Goal: Feedback & Contribution: Leave review/rating

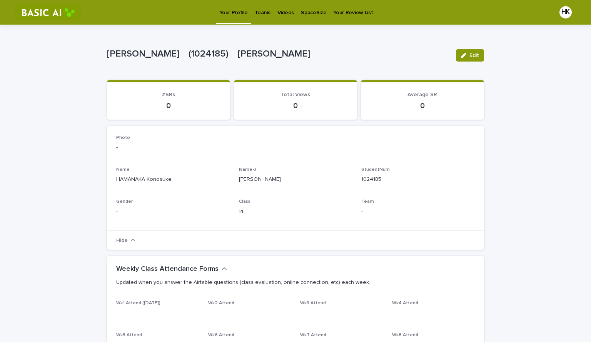
click at [337, 19] on link "Your Review List" at bounding box center [353, 12] width 47 height 24
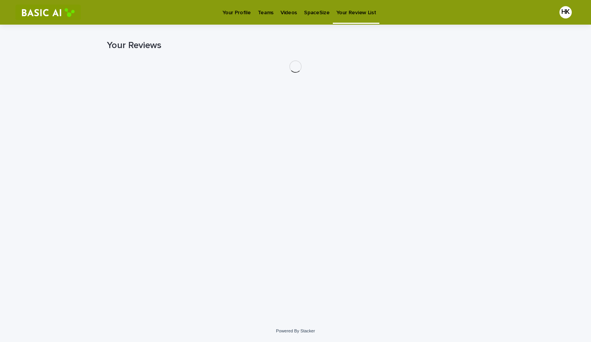
click at [310, 14] on p "SpaceSize" at bounding box center [316, 8] width 25 height 16
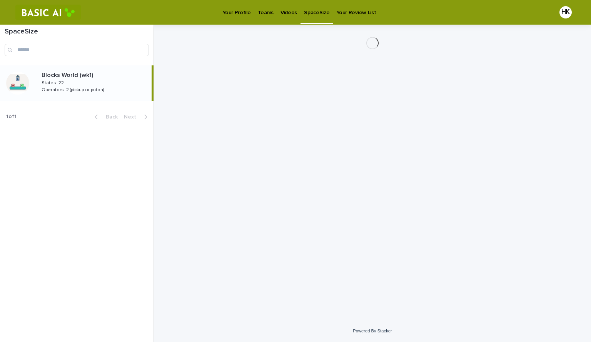
click at [237, 10] on p "Your Profile" at bounding box center [236, 8] width 28 height 16
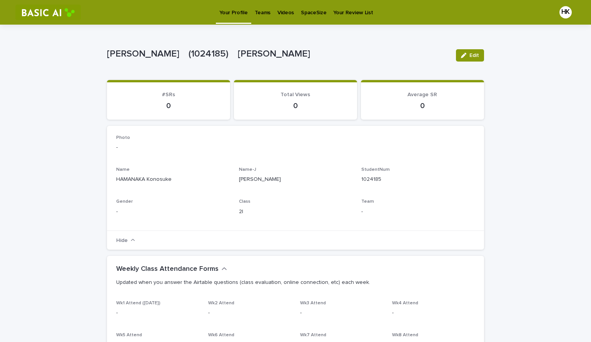
click at [278, 10] on p "Videos" at bounding box center [286, 8] width 17 height 16
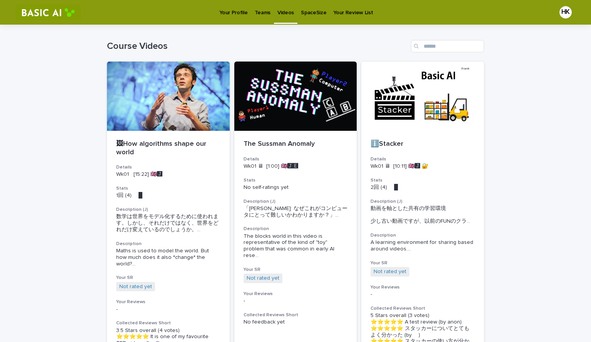
click at [358, 12] on p "Your Review List" at bounding box center [353, 8] width 40 height 16
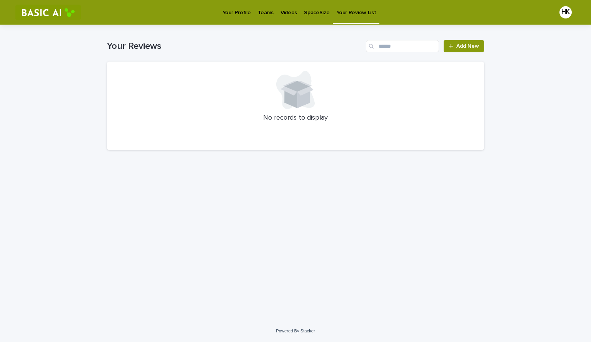
click at [259, 15] on p "Teams" at bounding box center [266, 8] width 16 height 16
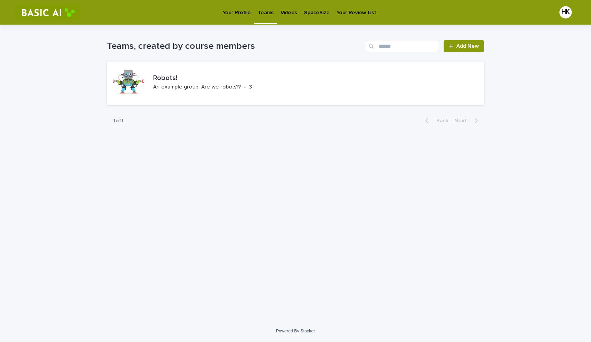
click at [317, 8] on p "SpaceSize" at bounding box center [316, 8] width 25 height 16
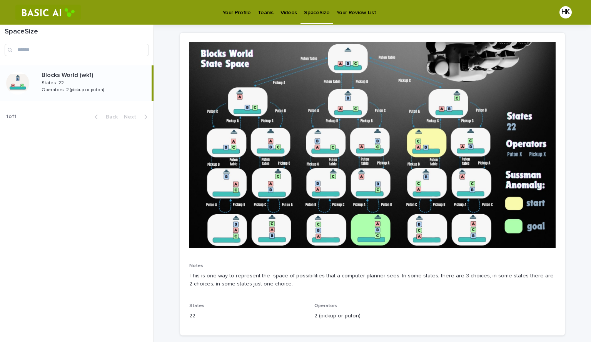
scroll to position [69, 0]
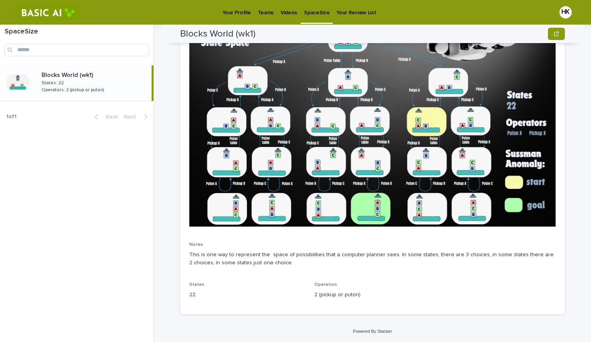
click at [227, 16] on p "Your Profile" at bounding box center [236, 8] width 28 height 16
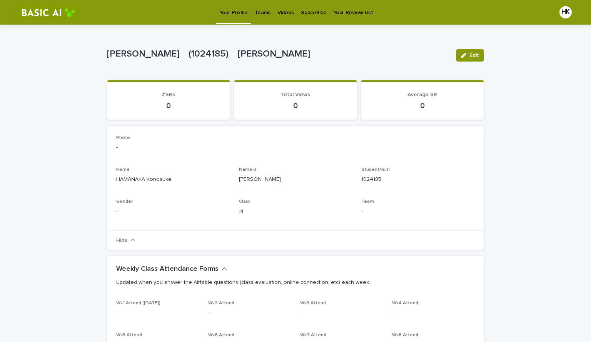
click at [311, 7] on p "SpaceSize" at bounding box center [313, 8] width 25 height 16
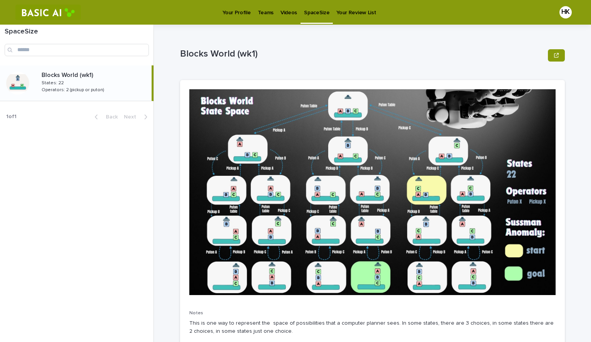
click at [301, 13] on div "SpaceSize" at bounding box center [317, 8] width 32 height 16
click at [284, 12] on p "Videos" at bounding box center [289, 8] width 17 height 16
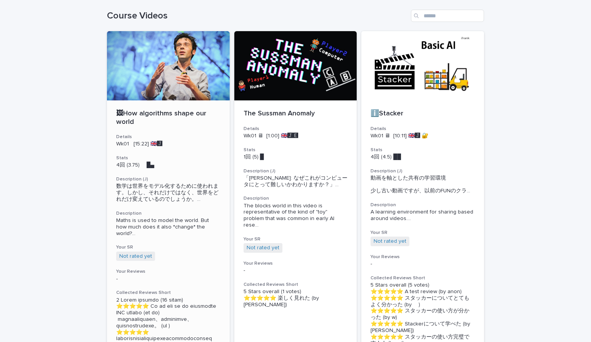
scroll to position [30, 0]
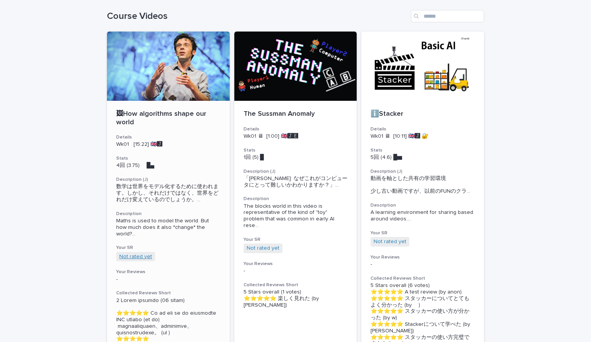
click at [135, 256] on link "Not rated yet" at bounding box center [135, 257] width 33 height 7
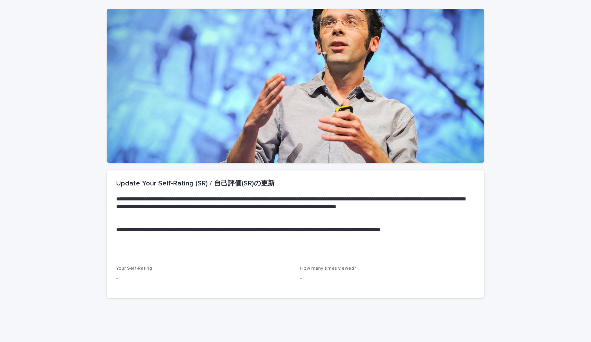
scroll to position [63, 0]
click at [322, 275] on p "-" at bounding box center [387, 279] width 175 height 8
click at [321, 275] on p "-" at bounding box center [387, 279] width 175 height 8
click at [320, 273] on div "How many times viewed? -" at bounding box center [387, 277] width 175 height 23
click at [309, 269] on span "How many times viewed?" at bounding box center [328, 269] width 56 height 5
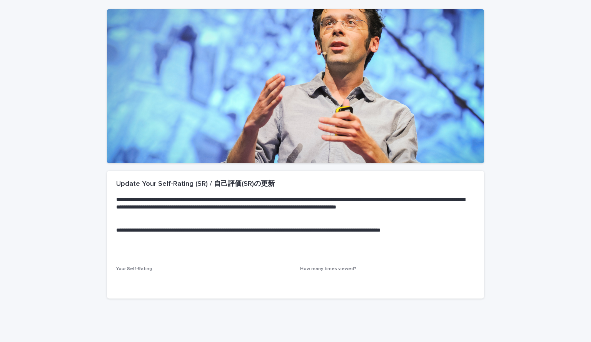
drag, startPoint x: 242, startPoint y: 259, endPoint x: 161, endPoint y: 273, distance: 82.3
click at [165, 273] on section "**********" at bounding box center [295, 235] width 377 height 128
click at [167, 272] on div "Your Self-Rating -" at bounding box center [203, 277] width 175 height 23
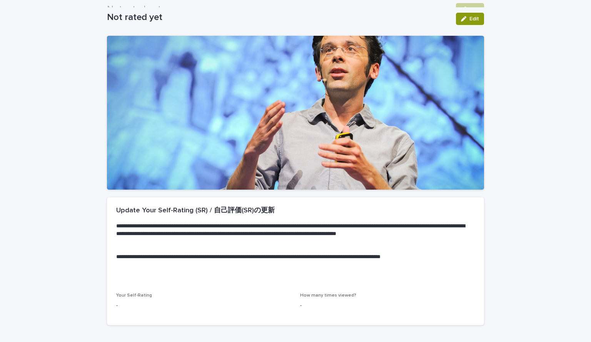
scroll to position [36, 0]
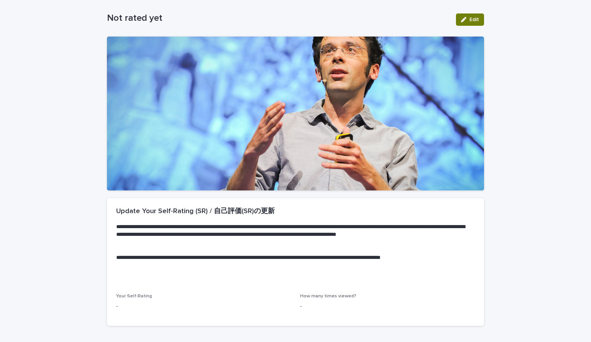
click at [461, 22] on icon "button" at bounding box center [463, 19] width 5 height 5
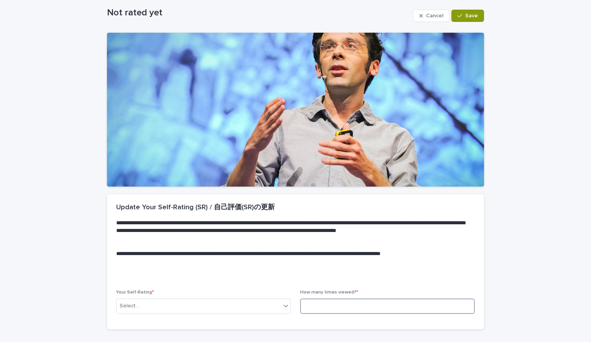
click at [350, 303] on input at bounding box center [387, 306] width 175 height 15
type input "*"
click at [218, 308] on div "Select..." at bounding box center [199, 306] width 164 height 13
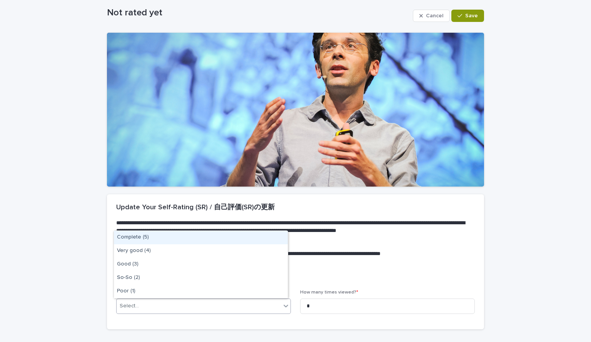
click at [335, 249] on p at bounding box center [294, 247] width 356 height 8
click at [236, 307] on div "Select..." at bounding box center [199, 306] width 164 height 13
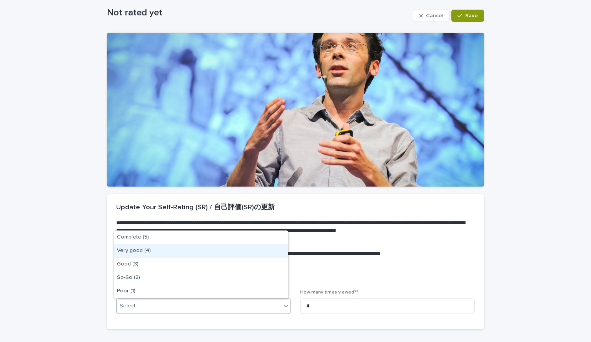
click at [200, 252] on div "Very good (4)" at bounding box center [201, 250] width 174 height 13
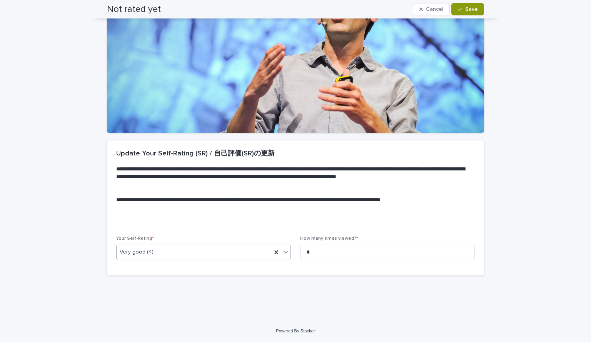
scroll to position [0, 0]
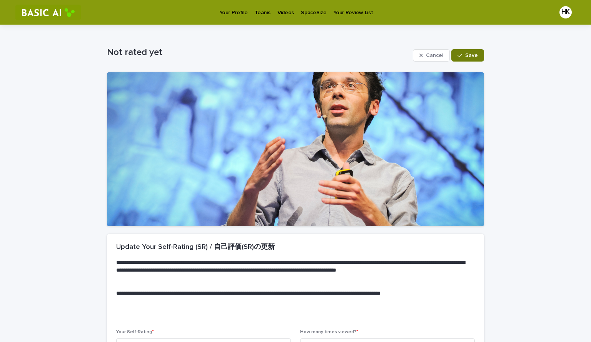
click at [461, 57] on div "button" at bounding box center [462, 55] width 8 height 5
click at [243, 14] on p "Your Profile" at bounding box center [233, 8] width 28 height 16
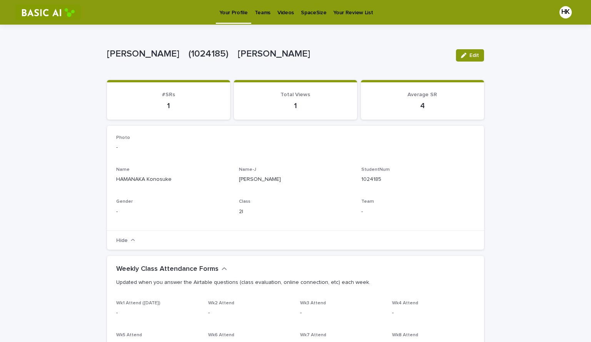
click at [288, 12] on p "Videos" at bounding box center [286, 8] width 17 height 16
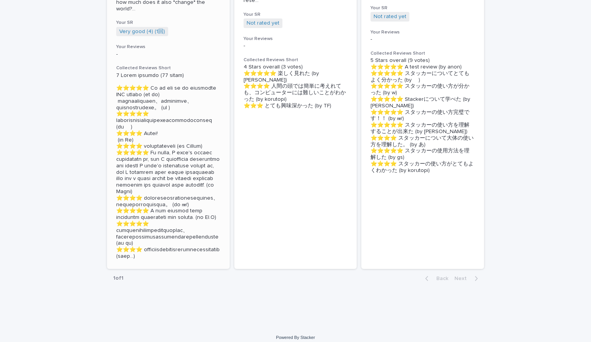
scroll to position [281, 0]
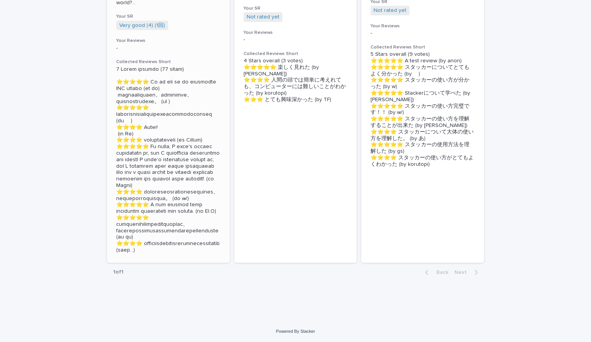
click at [126, 249] on p at bounding box center [168, 159] width 104 height 187
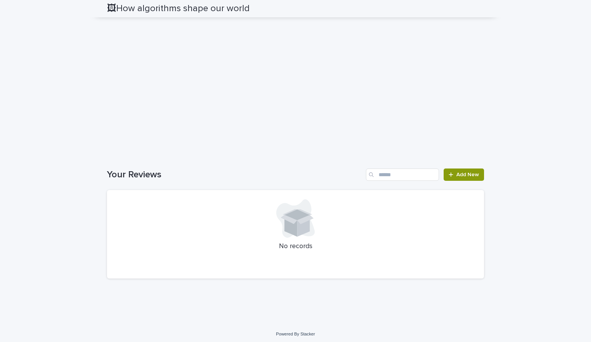
scroll to position [875, 0]
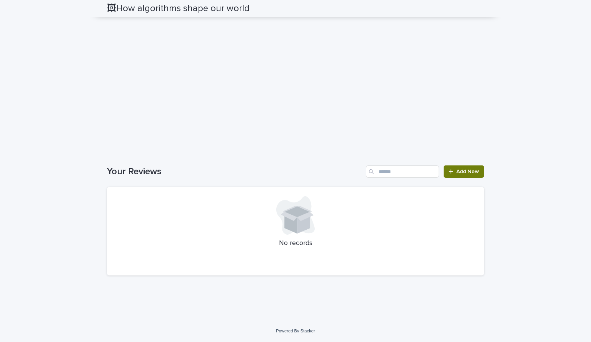
click at [458, 170] on span "Add New" at bounding box center [468, 171] width 23 height 5
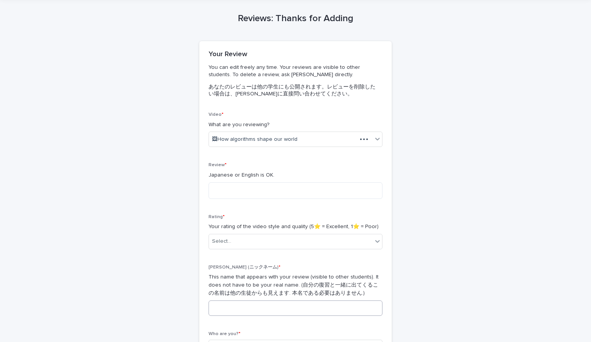
scroll to position [27, 0]
click at [239, 244] on div "Select..." at bounding box center [291, 242] width 164 height 13
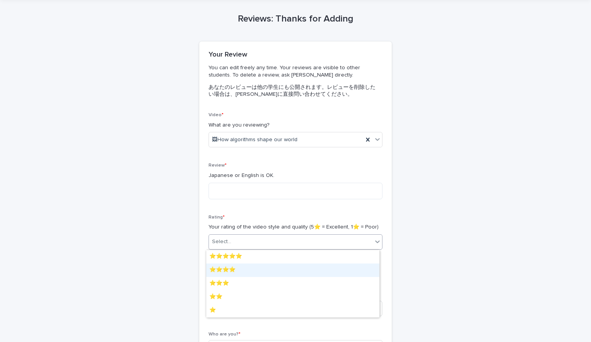
click at [242, 273] on div "⭐️⭐️⭐️⭐️" at bounding box center [292, 270] width 173 height 13
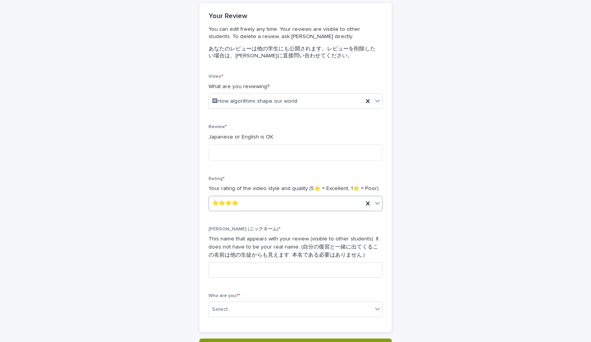
scroll to position [69, 0]
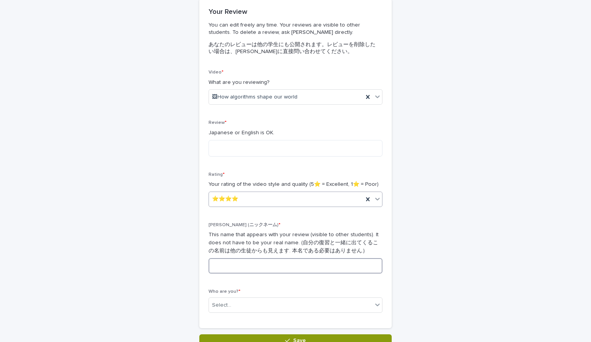
click at [242, 271] on input at bounding box center [296, 265] width 174 height 15
type input "*"
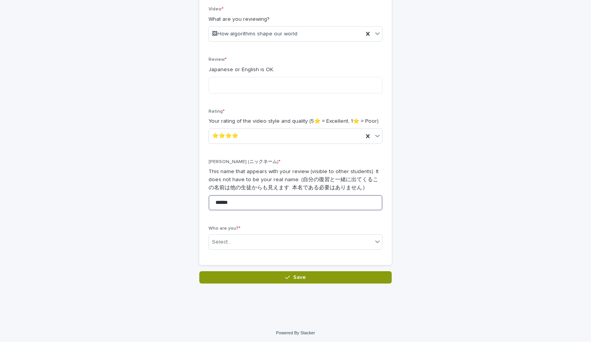
scroll to position [133, 0]
type input "******"
click at [237, 245] on div "Select..." at bounding box center [291, 242] width 164 height 13
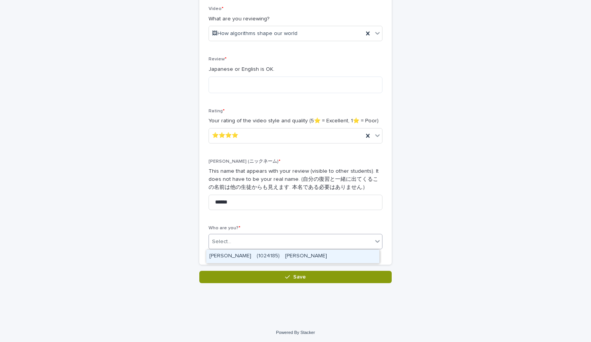
click at [243, 256] on div "[PERSON_NAME]　(1024185)　[PERSON_NAME]" at bounding box center [292, 256] width 173 height 13
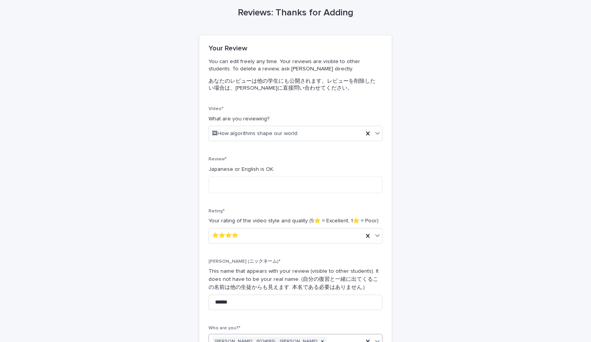
scroll to position [33, 0]
click at [251, 180] on textarea at bounding box center [296, 184] width 174 height 17
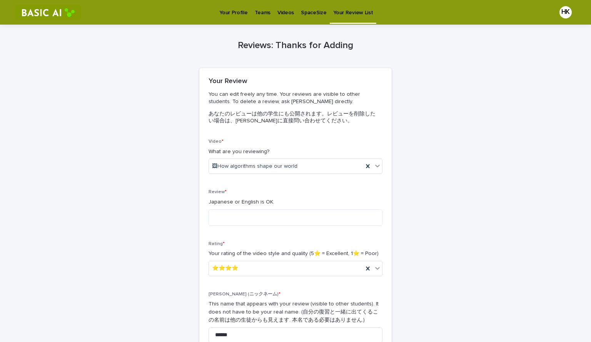
click at [236, 15] on p "Your Profile" at bounding box center [233, 8] width 28 height 16
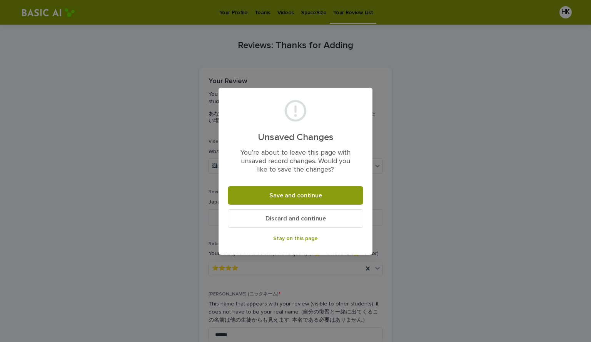
click at [273, 81] on div "Unsaved Changes You’re about to leave this page with unsaved record changes. Wo…" at bounding box center [295, 171] width 591 height 342
click at [281, 239] on span "Stay on this page" at bounding box center [295, 238] width 45 height 5
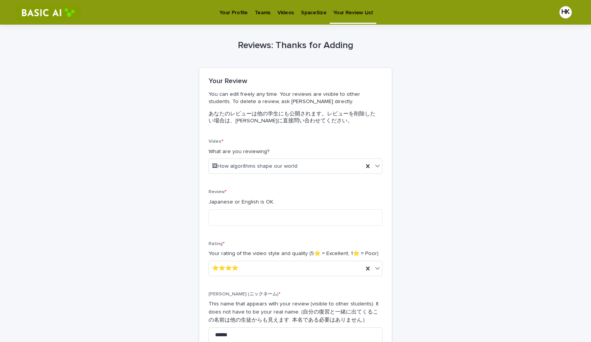
click at [278, 8] on p "Videos" at bounding box center [286, 8] width 17 height 16
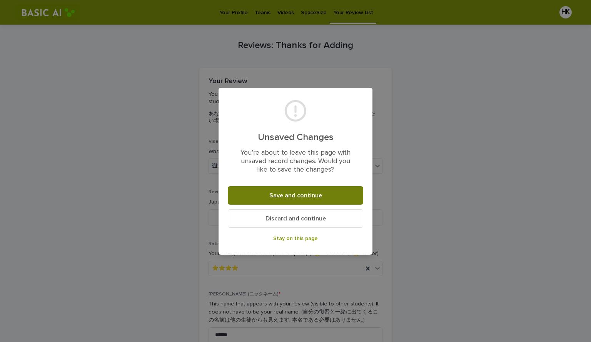
click at [291, 194] on span "Save and continue" at bounding box center [295, 195] width 53 height 6
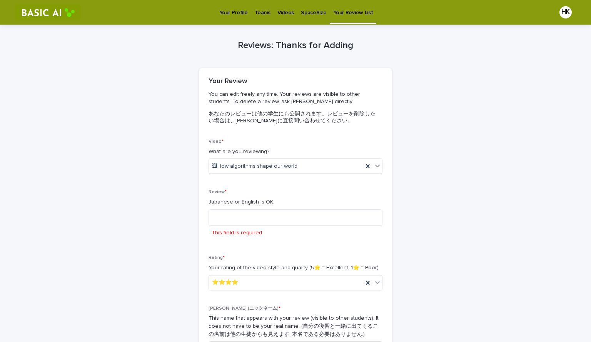
click at [283, 12] on p "Videos" at bounding box center [286, 8] width 17 height 16
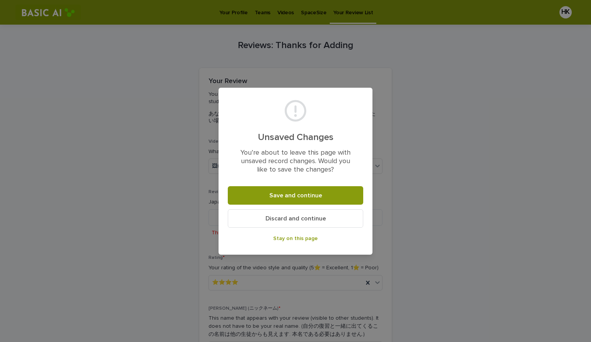
click at [287, 221] on span "Discard and continue" at bounding box center [296, 219] width 60 height 6
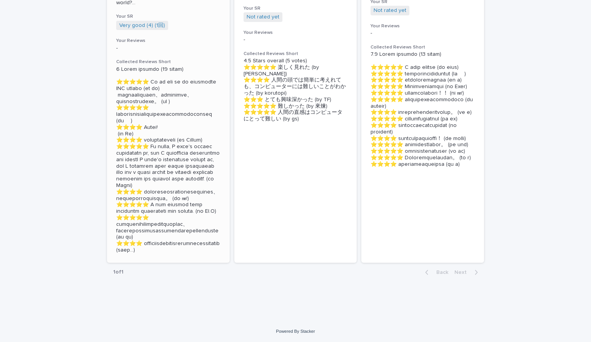
click at [127, 249] on p at bounding box center [168, 159] width 104 height 187
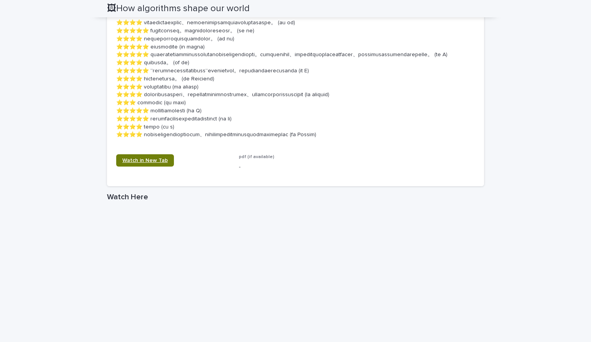
scroll to position [1002, 0]
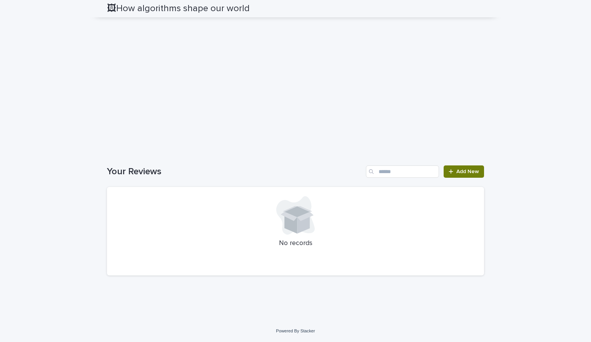
click at [457, 174] on span "Add New" at bounding box center [468, 171] width 23 height 5
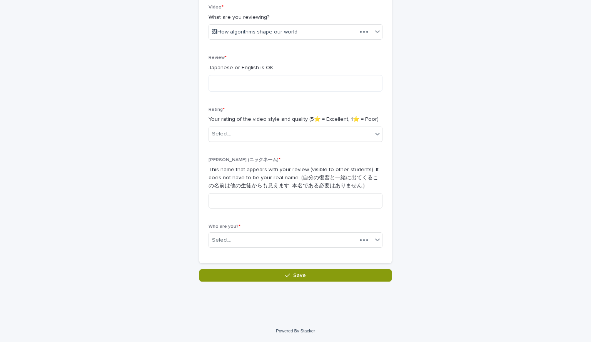
scroll to position [134, 0]
click at [251, 234] on div "Select..." at bounding box center [291, 240] width 164 height 13
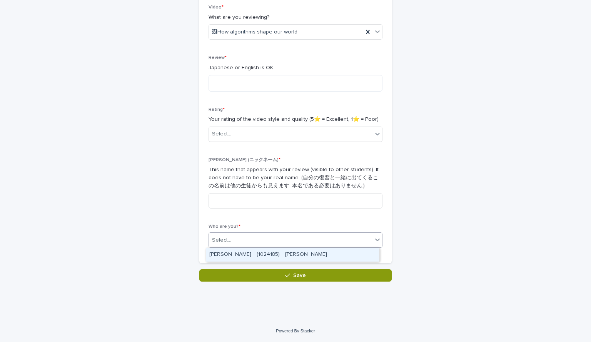
click at [260, 254] on div "[PERSON_NAME]　(1024185)　[PERSON_NAME]" at bounding box center [292, 254] width 173 height 13
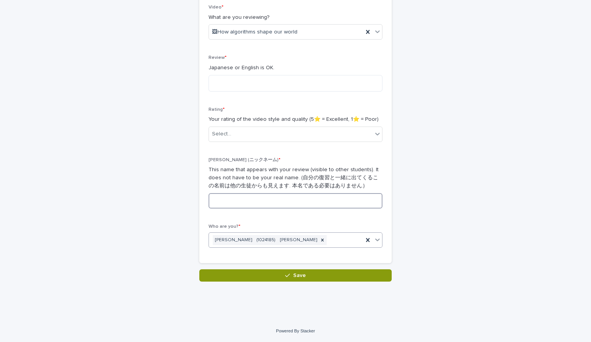
click at [243, 202] on input at bounding box center [296, 200] width 174 height 15
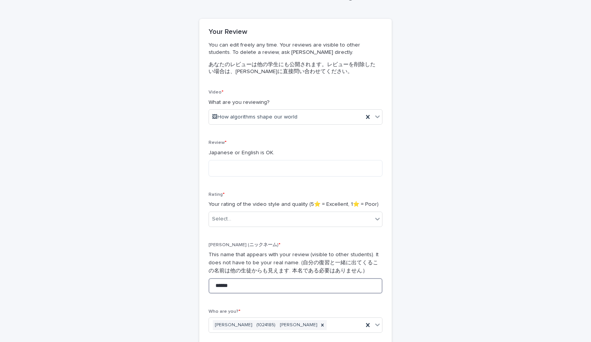
scroll to position [49, 0]
type input "******"
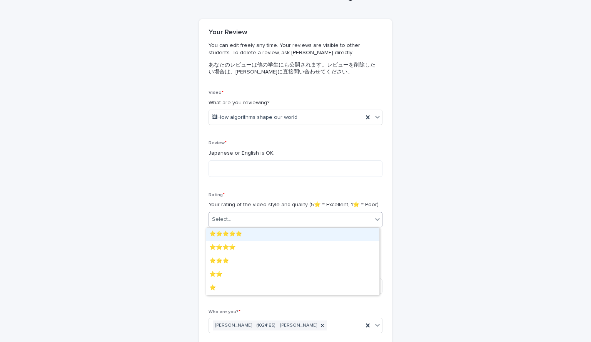
click at [233, 221] on div "Select..." at bounding box center [291, 219] width 164 height 13
click at [233, 235] on div "⭐️⭐️⭐️⭐️⭐️" at bounding box center [292, 234] width 173 height 13
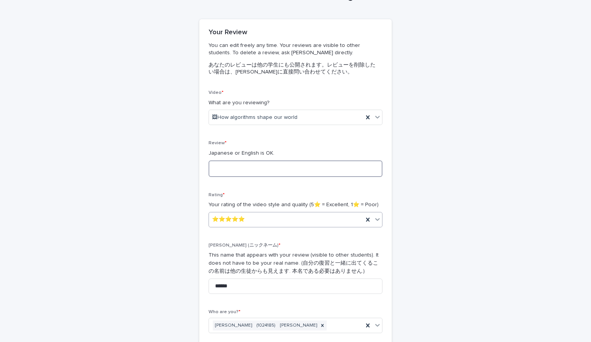
click at [232, 164] on textarea at bounding box center [296, 169] width 174 height 17
click at [258, 170] on textarea "**********" at bounding box center [296, 169] width 174 height 17
click at [256, 112] on div "🖼How algorithms shape our world" at bounding box center [286, 117] width 154 height 13
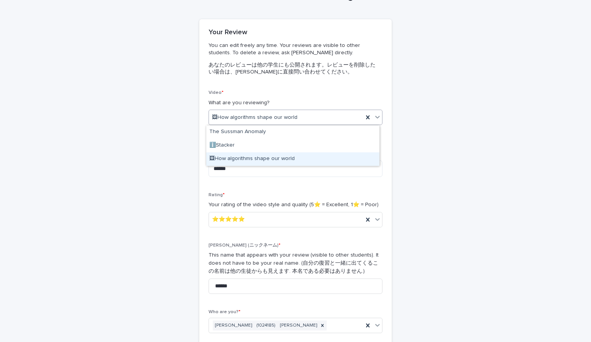
click at [263, 157] on div "🖼How algorithms shape our world" at bounding box center [292, 158] width 173 height 13
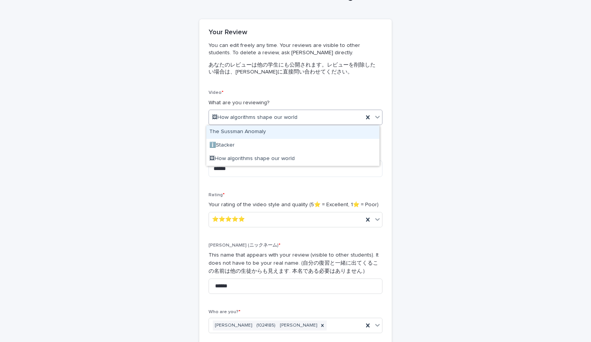
click at [263, 119] on span "🖼How algorithms shape our world" at bounding box center [254, 118] width 85 height 8
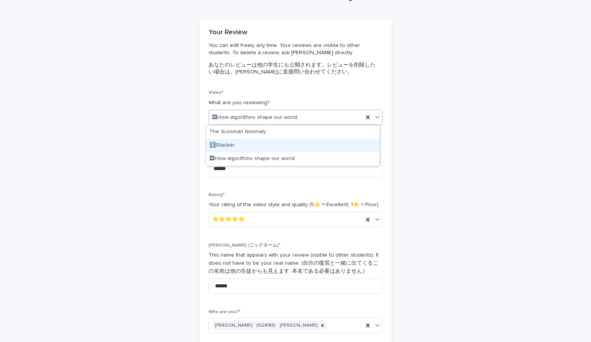
click at [263, 149] on div "ℹ️Stacker" at bounding box center [292, 145] width 173 height 13
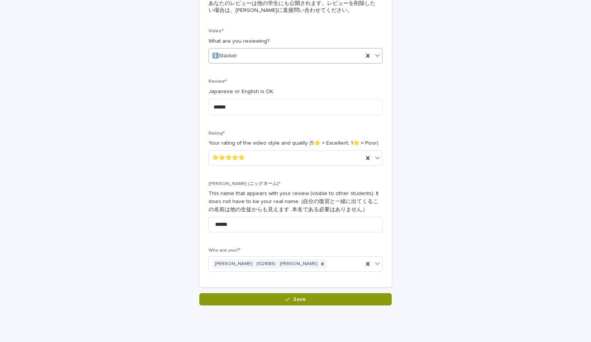
scroll to position [134, 0]
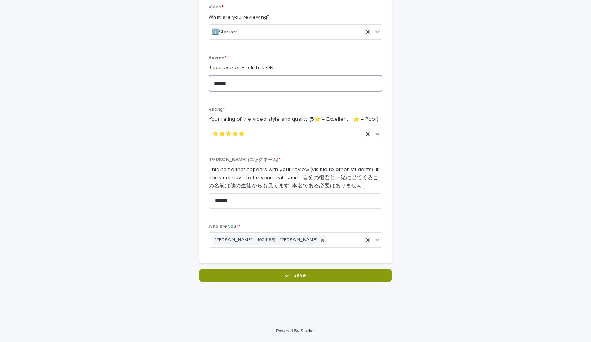
click at [252, 90] on textarea "******" at bounding box center [296, 83] width 174 height 17
click at [264, 103] on div "Video * What are you reviewing? ℹ️Stacker Review * Japanese or English is OK. *…" at bounding box center [296, 129] width 174 height 249
click at [255, 83] on textarea "******" at bounding box center [296, 83] width 174 height 17
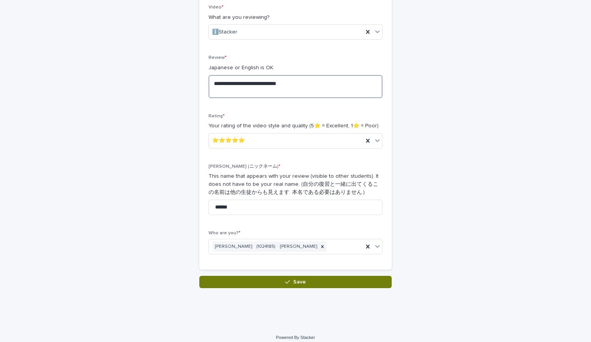
type textarea "**********"
click at [276, 281] on button "Save" at bounding box center [295, 282] width 192 height 12
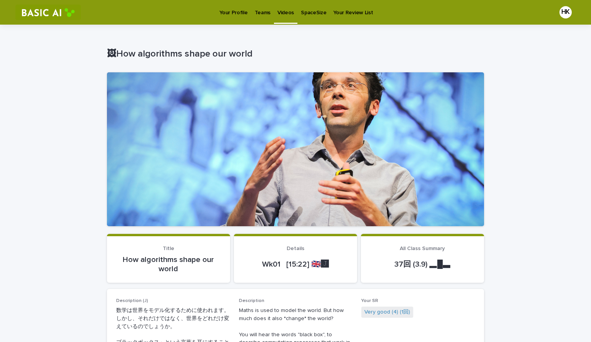
click at [223, 11] on p "Your Profile" at bounding box center [233, 8] width 28 height 16
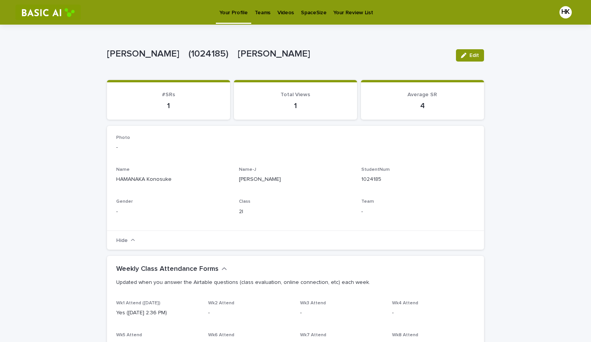
click at [345, 15] on p "Your Review List" at bounding box center [353, 8] width 40 height 16
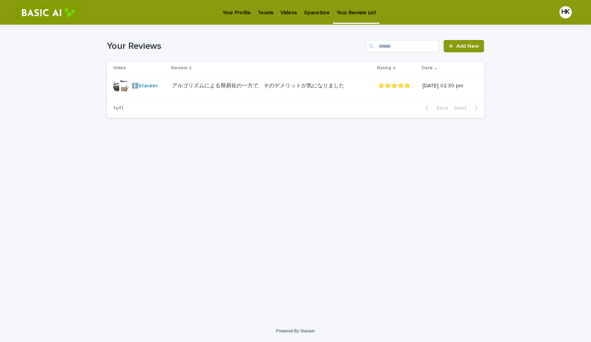
click at [304, 17] on link "SpaceSize" at bounding box center [317, 12] width 32 height 24
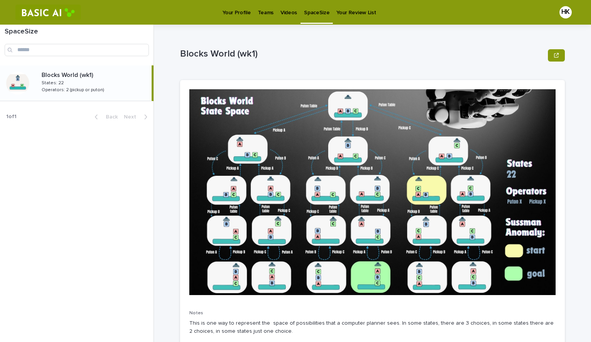
click at [345, 15] on p "Your Review List" at bounding box center [356, 8] width 40 height 16
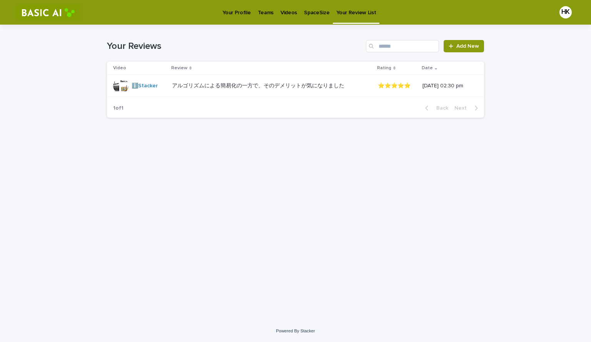
click at [266, 14] on p "Teams" at bounding box center [266, 8] width 16 height 16
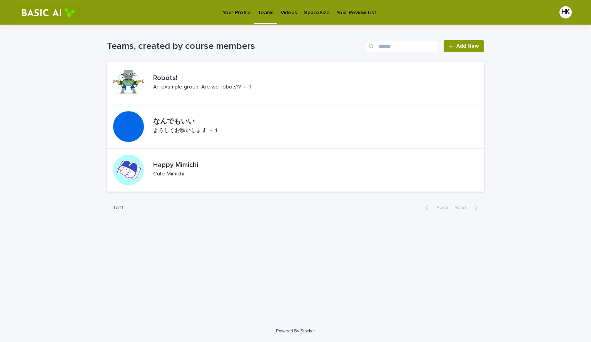
click at [289, 12] on p "Videos" at bounding box center [289, 8] width 17 height 16
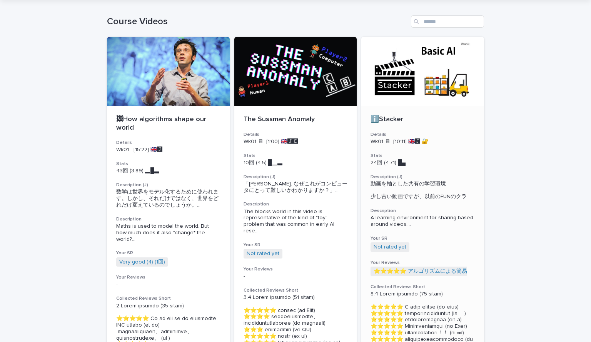
scroll to position [26, 0]
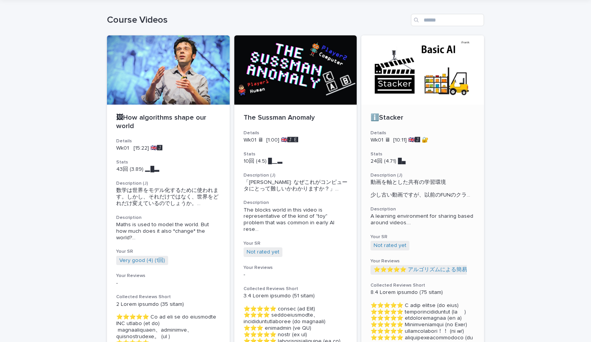
click at [385, 69] on div at bounding box center [422, 69] width 123 height 69
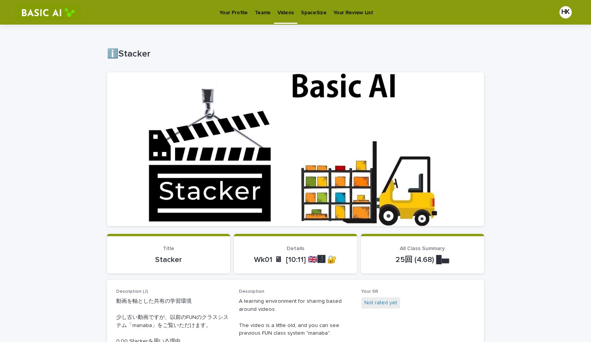
scroll to position [3, 0]
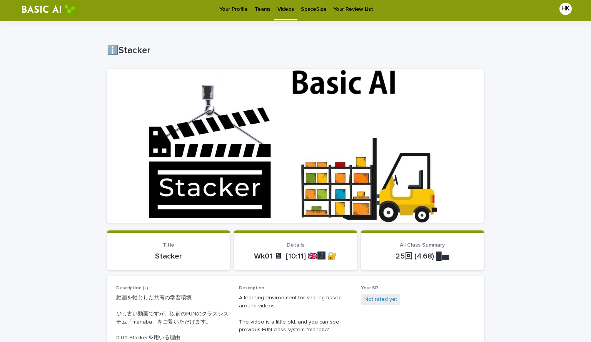
click at [251, 186] on div at bounding box center [295, 146] width 377 height 154
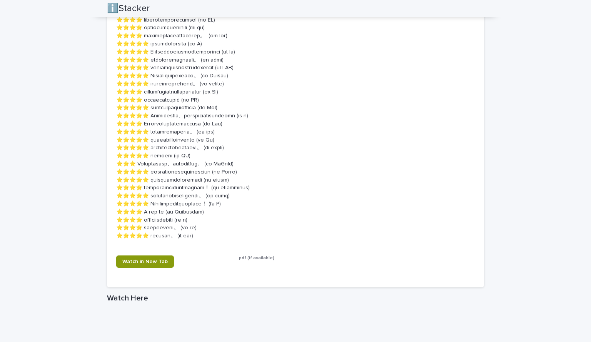
scroll to position [735, 0]
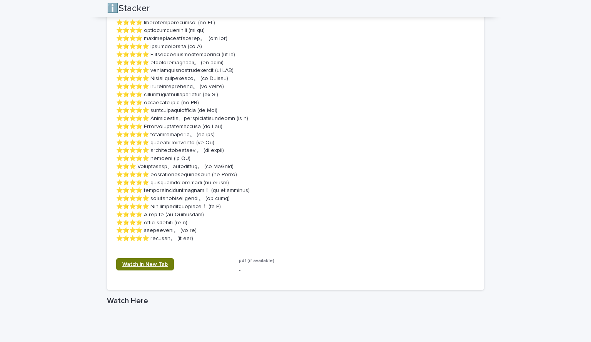
click at [149, 260] on link "Watch in New Tab" at bounding box center [145, 264] width 58 height 12
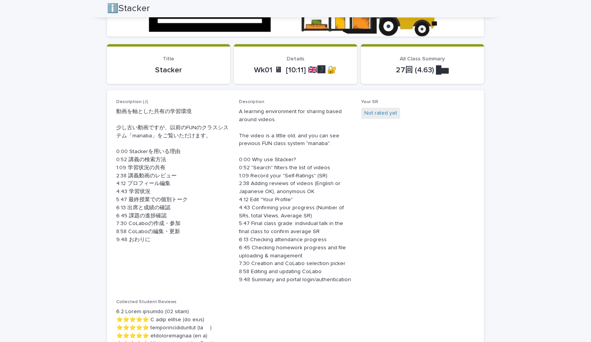
scroll to position [0, 0]
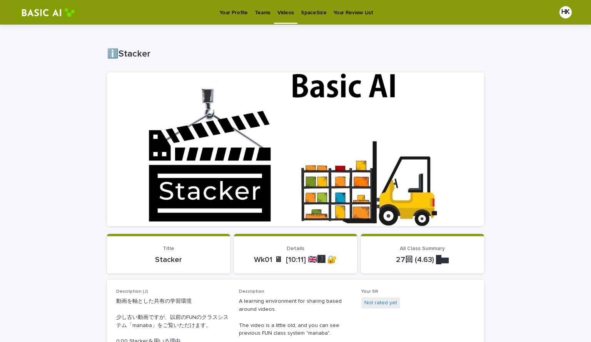
click at [279, 4] on p "Videos" at bounding box center [286, 8] width 17 height 16
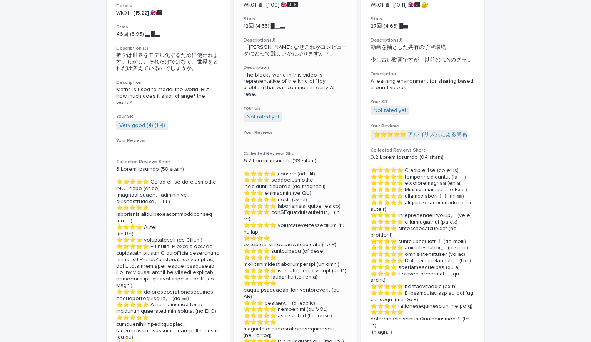
scroll to position [168, 0]
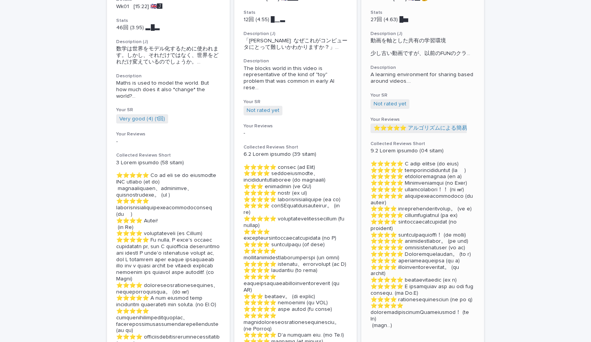
click at [398, 192] on p at bounding box center [423, 238] width 104 height 181
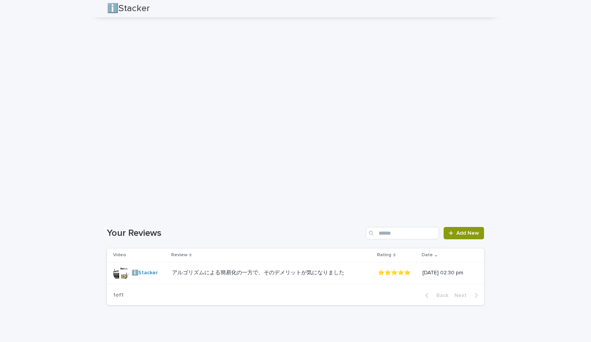
scroll to position [1105, 0]
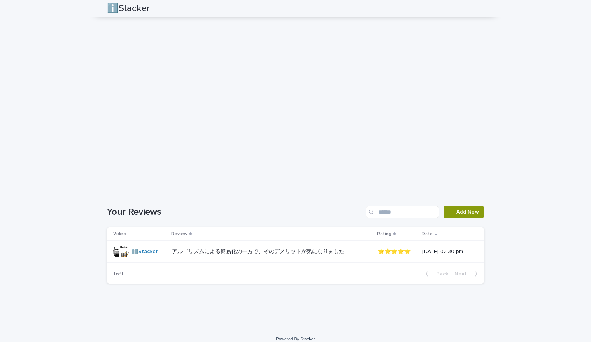
click at [423, 248] on div "[DATE] 02:30 pm" at bounding box center [447, 251] width 49 height 8
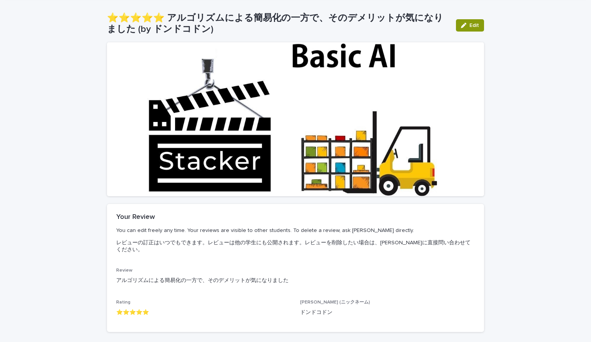
scroll to position [79, 0]
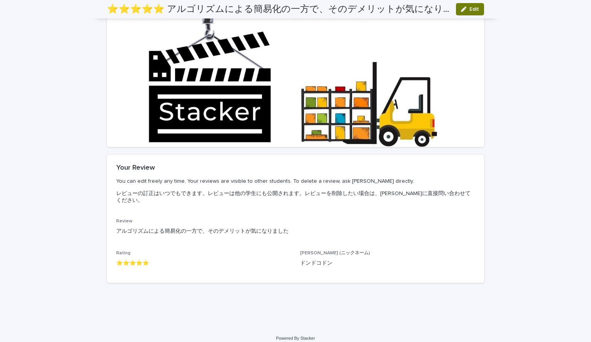
click at [461, 8] on icon "button" at bounding box center [463, 9] width 5 height 5
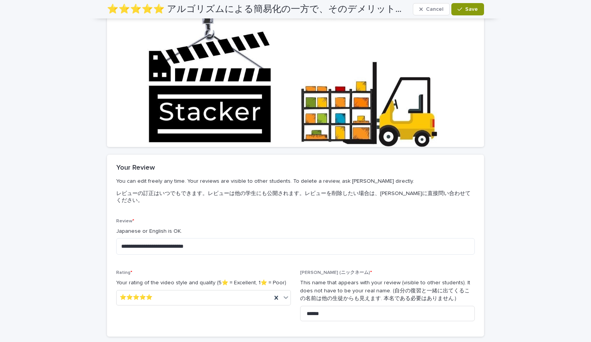
scroll to position [106, 0]
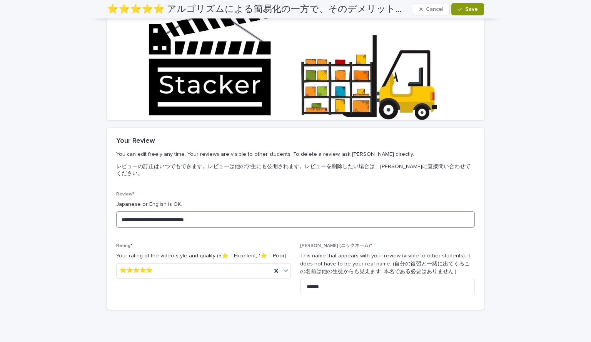
drag, startPoint x: 299, startPoint y: 207, endPoint x: 94, endPoint y: 211, distance: 205.2
click at [94, 211] on div "**********" at bounding box center [295, 136] width 591 height 436
type textarea "*"
type textarea "**********"
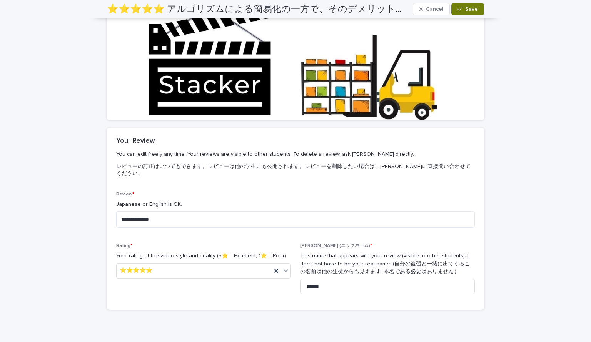
click at [465, 10] on span "Save" at bounding box center [471, 9] width 13 height 5
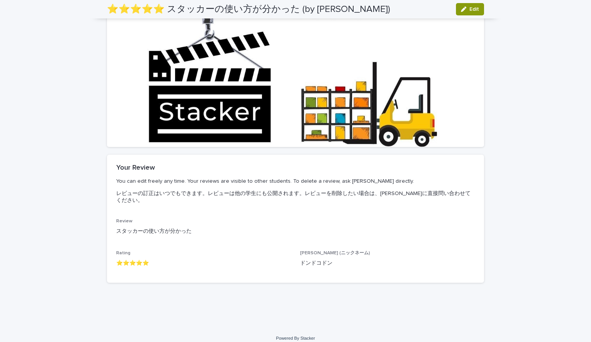
scroll to position [0, 0]
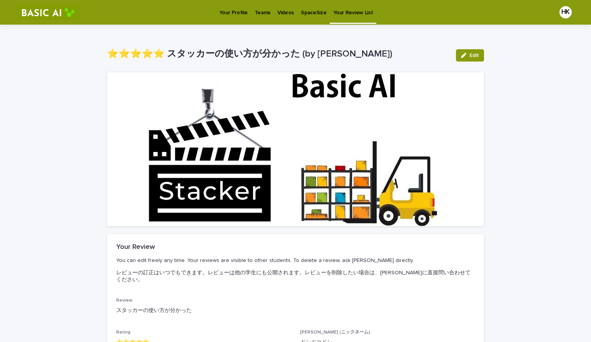
click at [305, 10] on p "SpaceSize" at bounding box center [313, 8] width 25 height 16
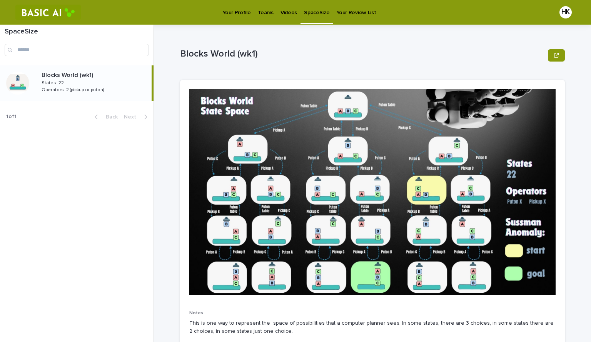
click at [286, 10] on p "Videos" at bounding box center [289, 8] width 17 height 16
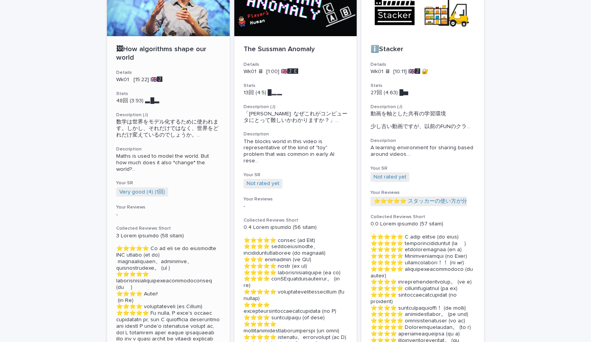
scroll to position [87, 0]
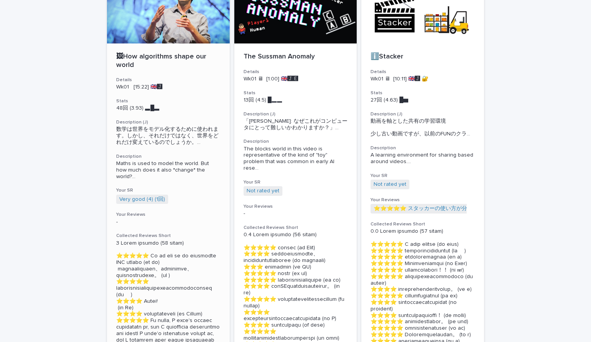
click at [149, 29] on div at bounding box center [168, 8] width 123 height 69
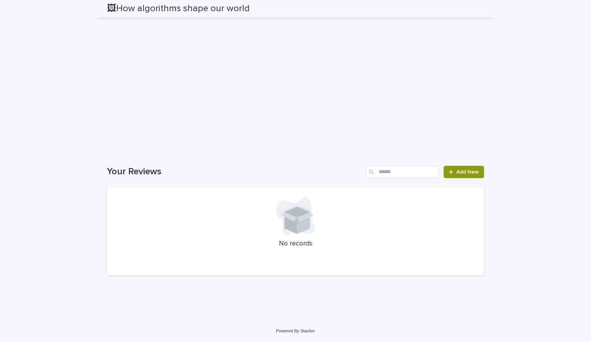
scroll to position [1515, 0]
click at [457, 172] on span "Add New" at bounding box center [468, 171] width 23 height 5
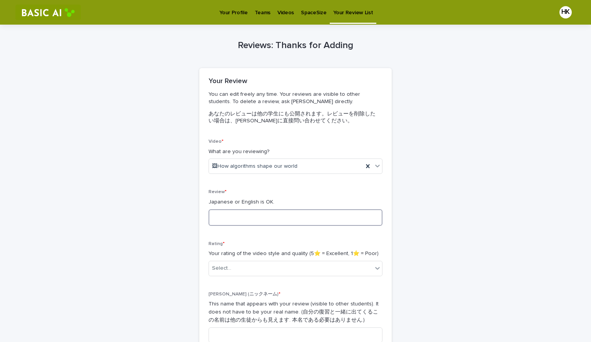
click at [273, 219] on textarea at bounding box center [296, 217] width 174 height 17
click at [332, 220] on textarea "**********" at bounding box center [296, 217] width 174 height 17
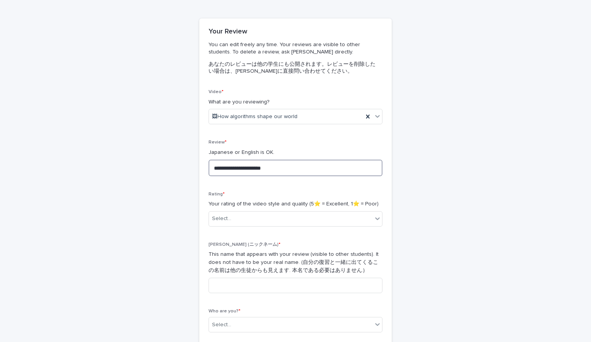
scroll to position [50, 0]
type textarea "**********"
click at [331, 220] on div "Select..." at bounding box center [291, 218] width 164 height 13
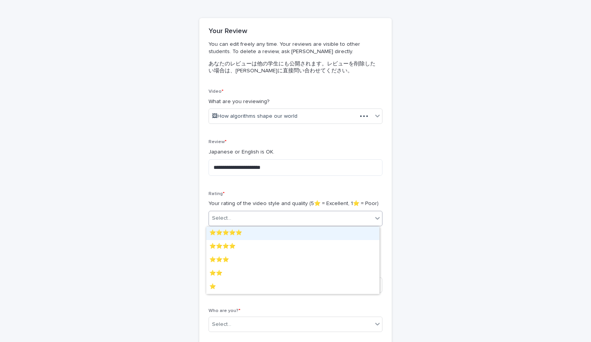
click at [331, 220] on div "Select..." at bounding box center [291, 218] width 164 height 13
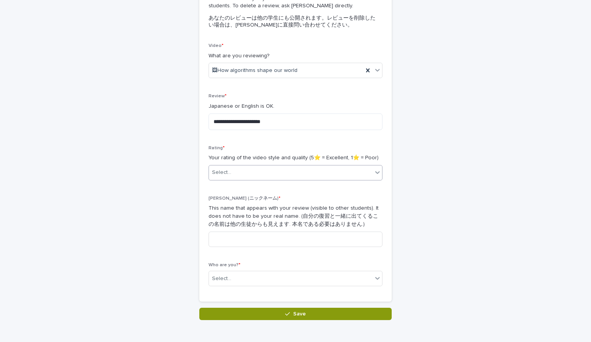
scroll to position [96, 0]
click at [269, 170] on div "Select..." at bounding box center [291, 172] width 164 height 13
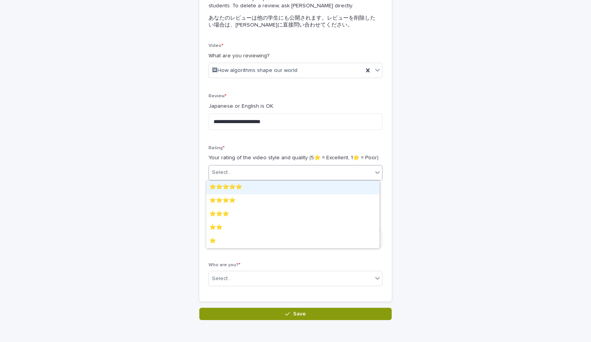
click at [269, 181] on div "⭐️⭐️⭐️⭐️⭐️" at bounding box center [292, 187] width 173 height 13
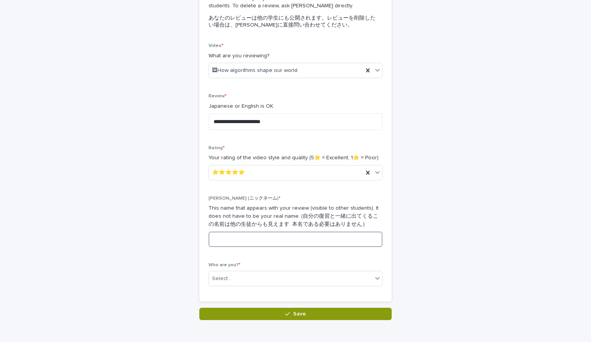
click at [262, 237] on input at bounding box center [296, 239] width 174 height 15
type input "******"
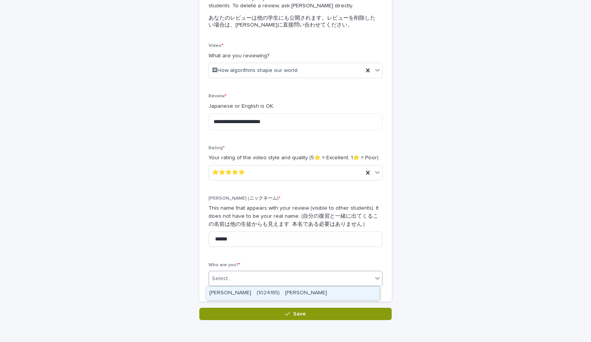
click at [258, 278] on div "Select..." at bounding box center [291, 279] width 164 height 13
click at [263, 299] on div "[PERSON_NAME]　(1024185)　[PERSON_NAME]" at bounding box center [292, 293] width 173 height 13
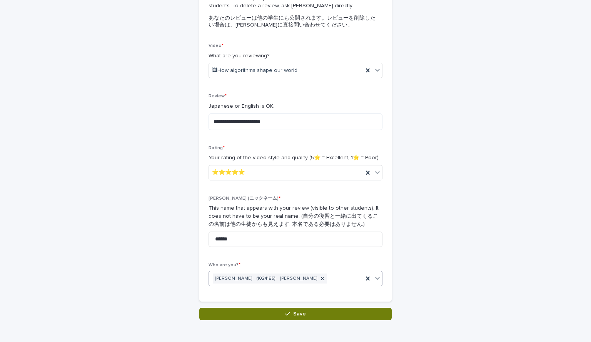
click at [264, 308] on button "Save" at bounding box center [295, 314] width 192 height 12
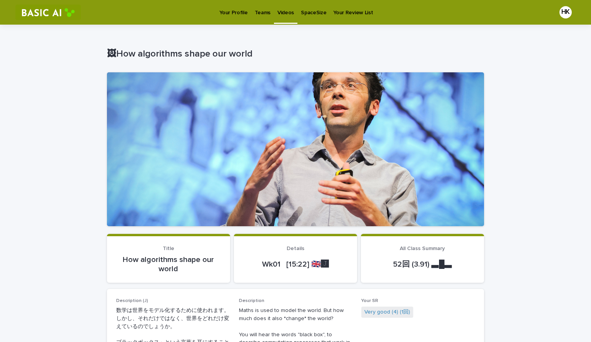
click at [307, 10] on p "SpaceSize" at bounding box center [313, 8] width 25 height 16
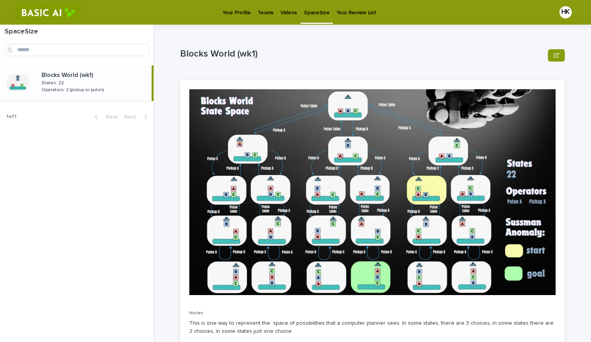
click at [266, 9] on p "Teams" at bounding box center [266, 8] width 16 height 16
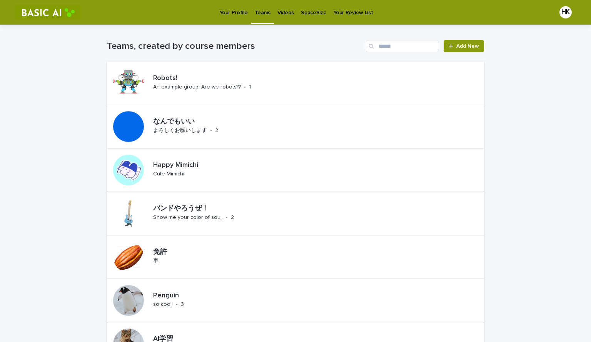
click at [335, 12] on p "Your Review List" at bounding box center [353, 8] width 40 height 16
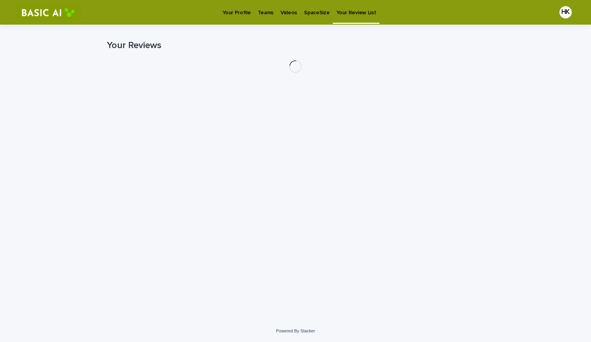
click at [311, 12] on p "SpaceSize" at bounding box center [316, 8] width 25 height 16
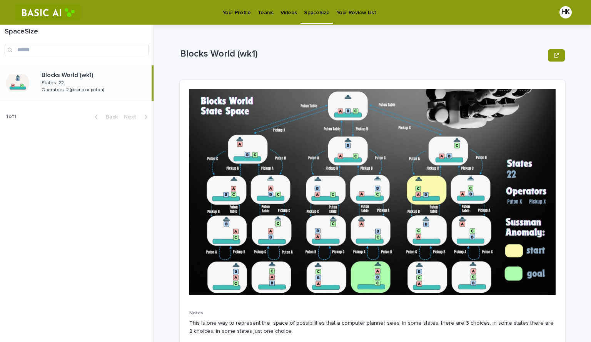
click at [346, 18] on link "Your Review List" at bounding box center [356, 12] width 47 height 24
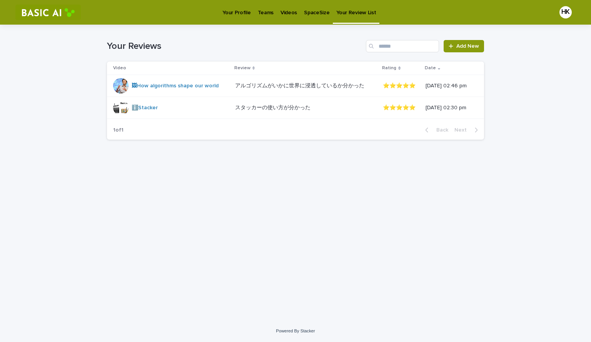
click at [289, 10] on p "Videos" at bounding box center [289, 8] width 17 height 16
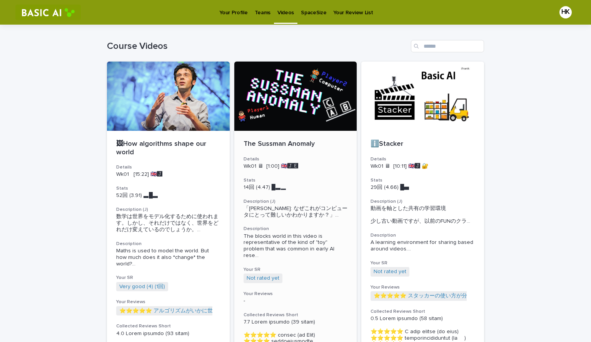
click at [276, 105] on div at bounding box center [295, 96] width 123 height 69
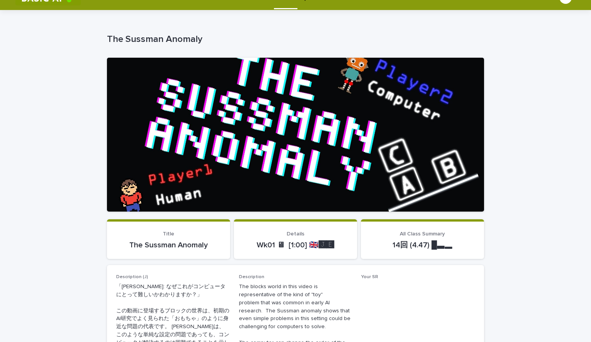
scroll to position [24, 0]
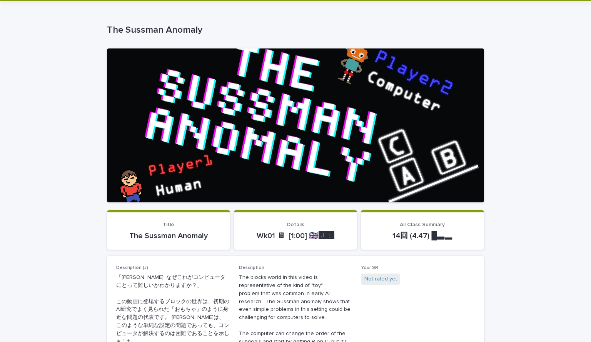
click at [275, 107] on div at bounding box center [295, 126] width 377 height 154
click at [205, 154] on div at bounding box center [295, 126] width 377 height 154
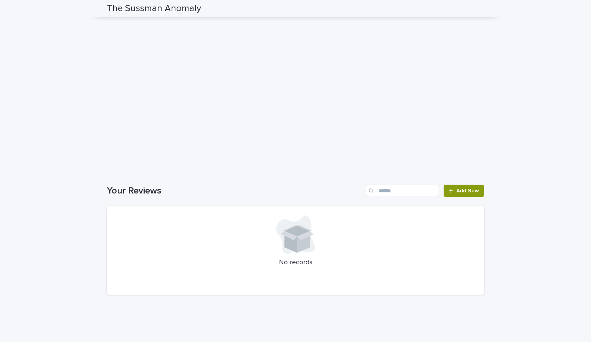
scroll to position [817, 0]
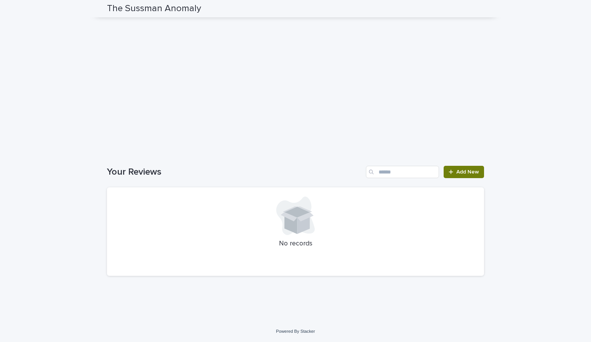
click at [457, 173] on span "Add New" at bounding box center [468, 171] width 23 height 5
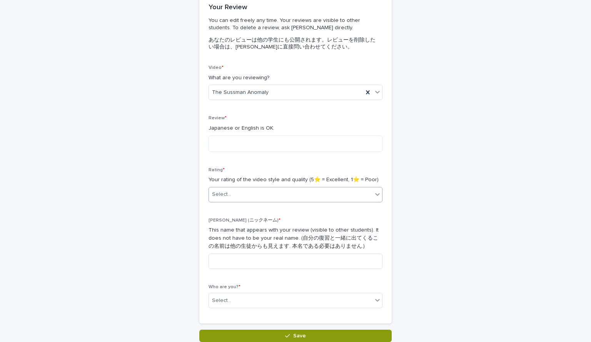
scroll to position [73, 0]
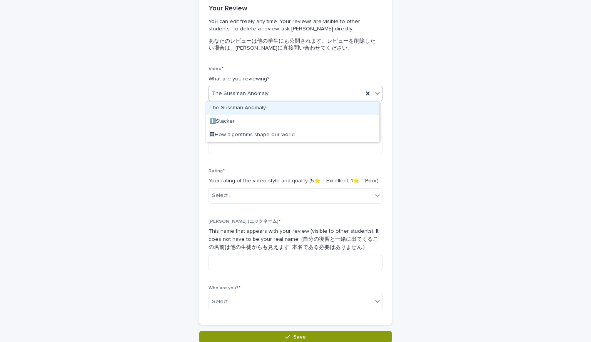
click at [338, 90] on div "The Sussman Anomaly" at bounding box center [286, 93] width 154 height 13
click at [276, 105] on div "The Sussman Anomaly" at bounding box center [292, 108] width 173 height 13
click at [239, 92] on span "The Sussman Anomaly" at bounding box center [240, 94] width 57 height 8
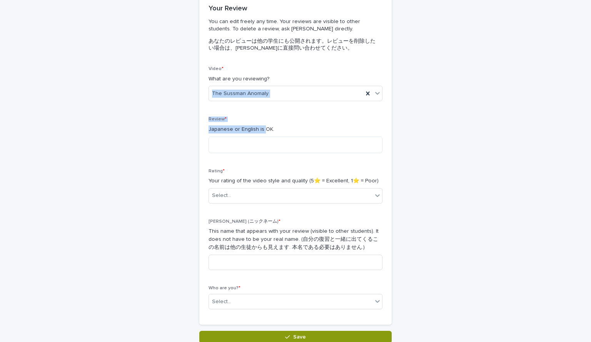
drag, startPoint x: 214, startPoint y: 107, endPoint x: 261, endPoint y: 126, distance: 51.1
click at [261, 126] on div "Video * What are you reviewing? The Sussman Anomaly Review * Japanese or Englis…" at bounding box center [295, 195] width 192 height 259
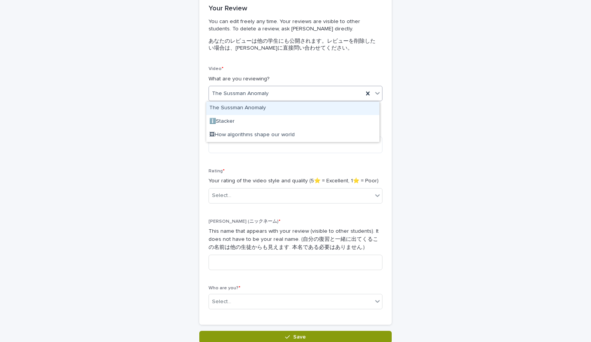
click at [268, 94] on div "The Sussman Anomaly" at bounding box center [286, 93] width 154 height 13
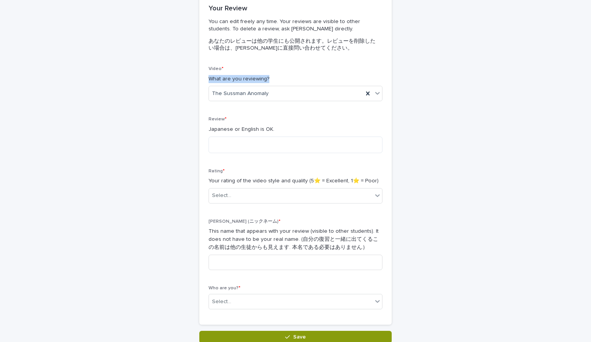
drag, startPoint x: 204, startPoint y: 77, endPoint x: 307, endPoint y: 75, distance: 102.4
click at [307, 75] on div "Video * What are you reviewing? The Sussman Anomaly Review * Japanese or Englis…" at bounding box center [295, 195] width 192 height 259
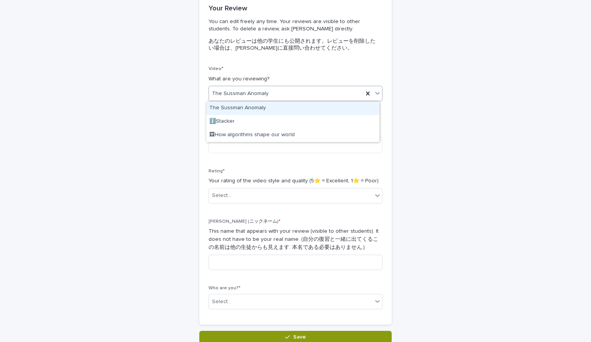
click at [247, 113] on div "The Sussman Anomaly" at bounding box center [292, 108] width 173 height 13
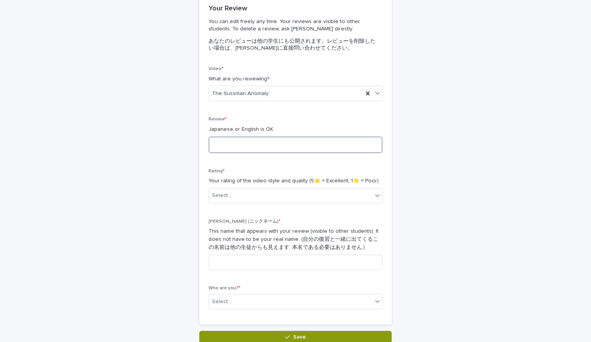
click at [251, 145] on textarea at bounding box center [296, 145] width 174 height 17
click at [278, 145] on textarea "**********" at bounding box center [296, 145] width 174 height 17
click at [240, 146] on textarea "**********" at bounding box center [296, 145] width 174 height 17
type textarea "**********"
click at [262, 194] on div "Select..." at bounding box center [291, 195] width 164 height 13
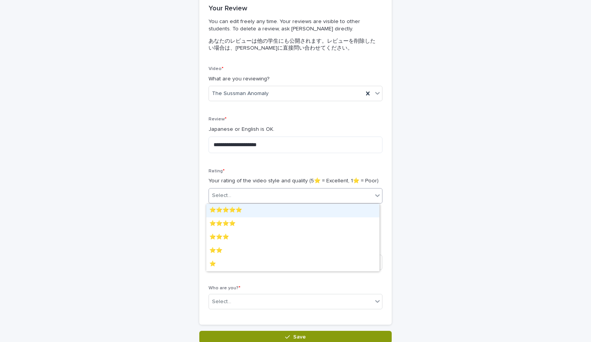
click at [256, 211] on div "⭐️⭐️⭐️⭐️⭐️" at bounding box center [292, 210] width 173 height 13
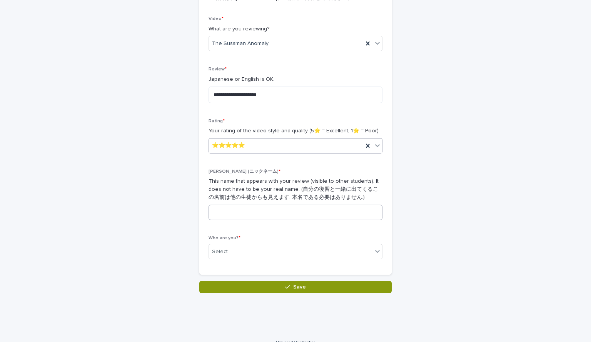
scroll to position [123, 0]
click at [256, 207] on input at bounding box center [296, 211] width 174 height 15
type input "******"
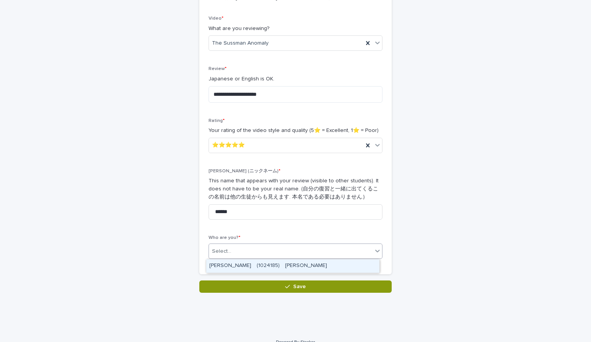
click at [254, 251] on div "Select..." at bounding box center [291, 251] width 164 height 13
click at [254, 270] on div "[PERSON_NAME]　(1024185)　[PERSON_NAME]" at bounding box center [292, 265] width 173 height 13
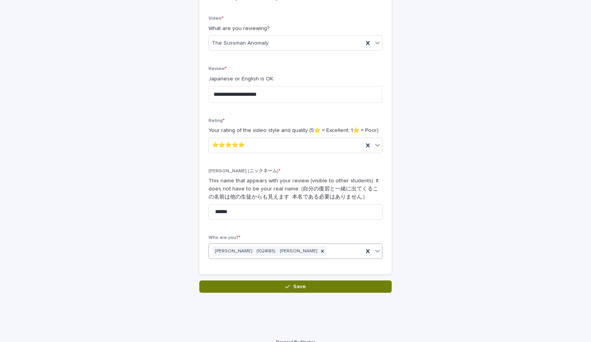
click at [259, 289] on button "Save" at bounding box center [295, 287] width 192 height 12
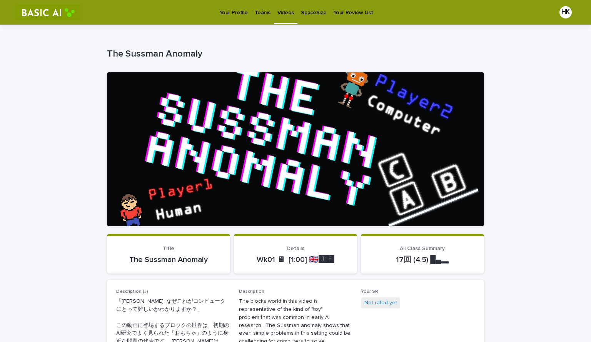
click at [333, 10] on p "Your Review List" at bounding box center [353, 8] width 40 height 16
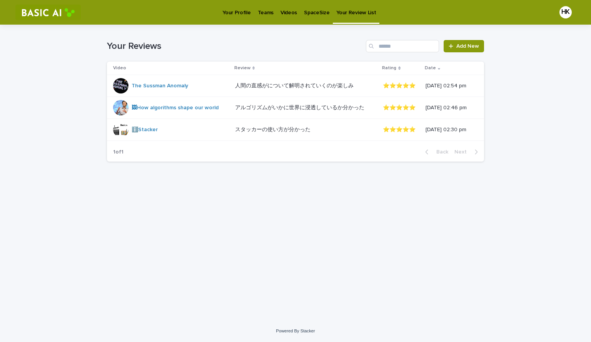
click at [311, 12] on p "SpaceSize" at bounding box center [316, 8] width 25 height 16
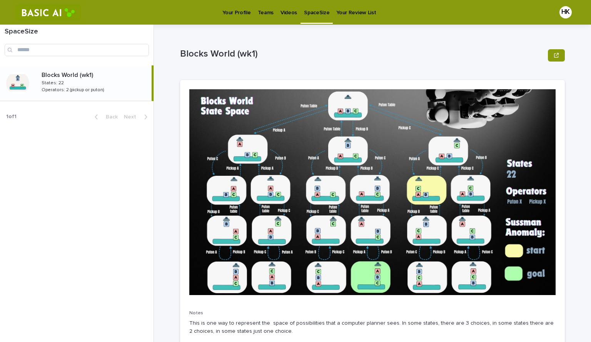
click at [234, 6] on p "Your Profile" at bounding box center [236, 8] width 28 height 16
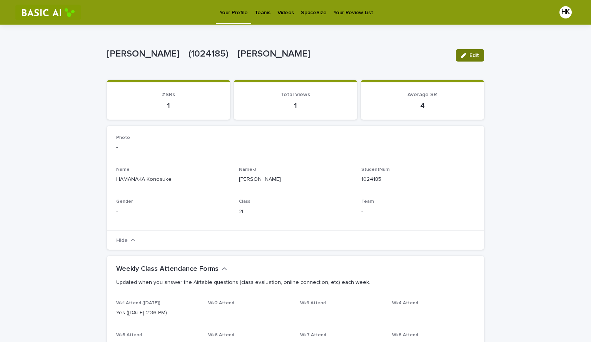
click at [475, 59] on button "Edit" at bounding box center [470, 55] width 28 height 12
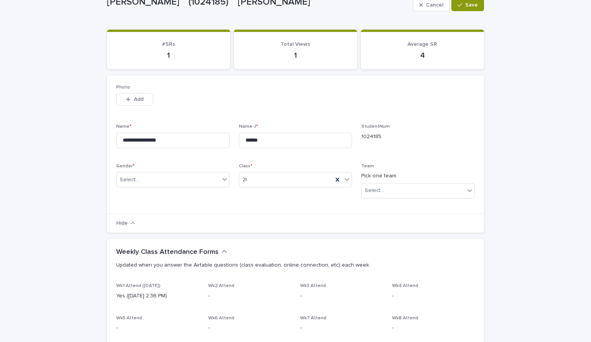
scroll to position [51, 0]
click at [383, 189] on div "Select..." at bounding box center [413, 190] width 103 height 13
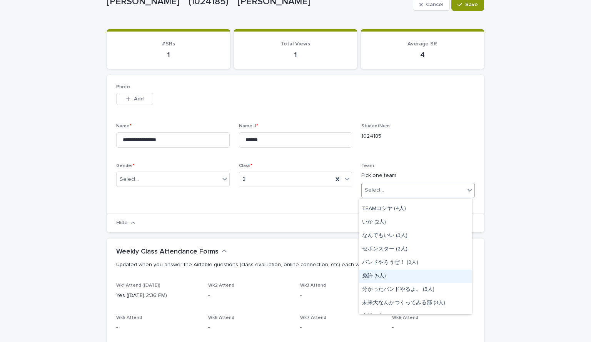
scroll to position [77, 0]
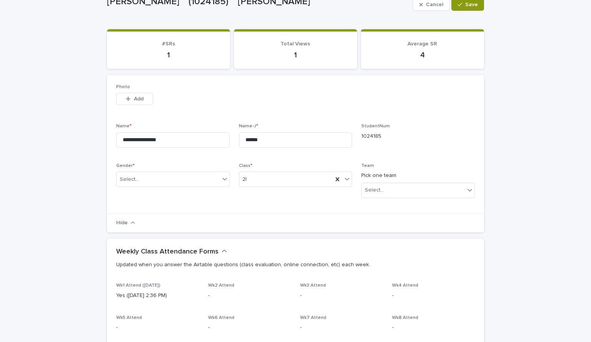
click at [408, 169] on div "Team Pick one team Select..." at bounding box center [418, 183] width 114 height 41
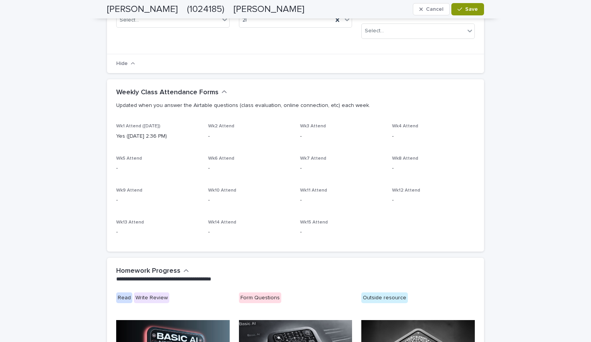
scroll to position [0, 0]
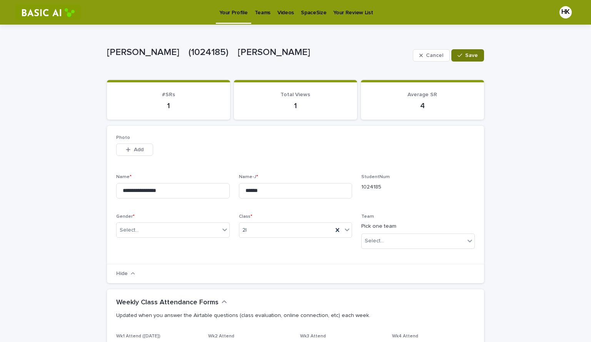
click at [458, 59] on button "Save" at bounding box center [468, 55] width 33 height 12
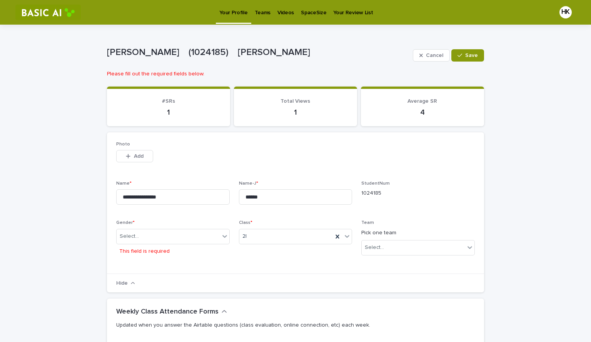
click at [424, 47] on div "Cancel Save" at bounding box center [448, 55] width 71 height 31
click at [425, 50] on button "Cancel" at bounding box center [431, 55] width 37 height 12
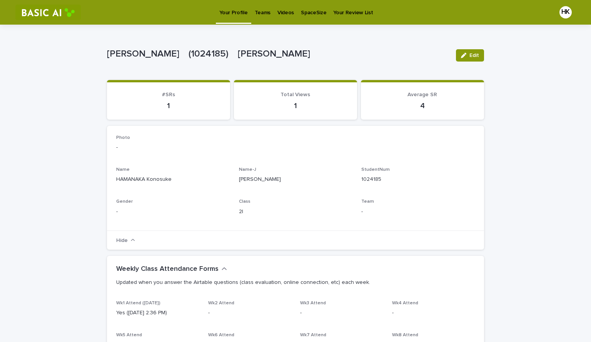
click at [308, 15] on p "SpaceSize" at bounding box center [313, 8] width 25 height 16
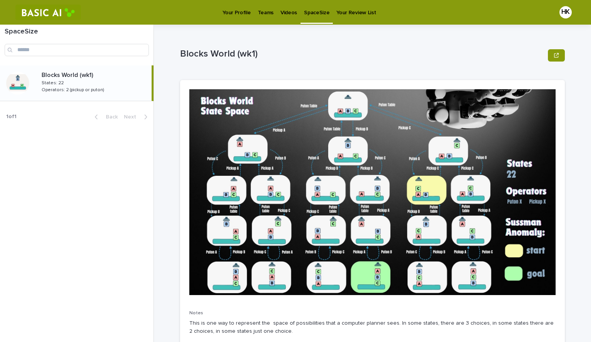
click at [343, 15] on p "Your Review List" at bounding box center [356, 8] width 40 height 16
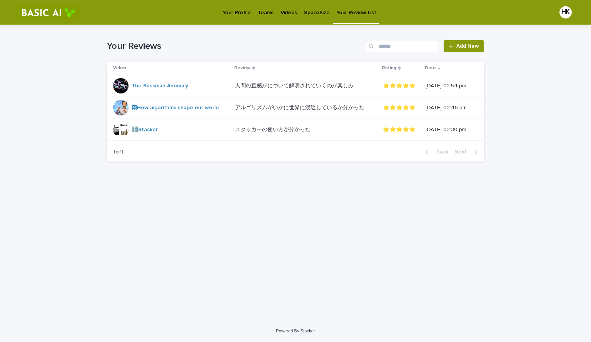
click at [281, 5] on p "Videos" at bounding box center [289, 8] width 17 height 16
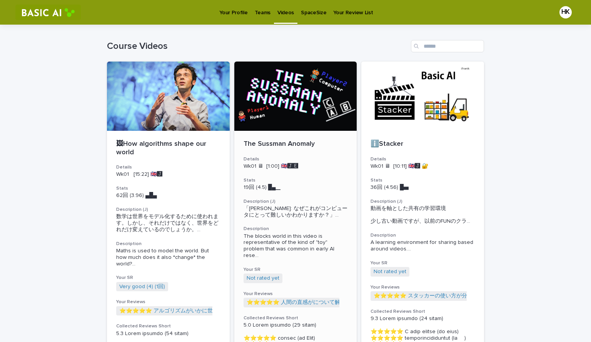
click at [298, 112] on div at bounding box center [295, 96] width 123 height 69
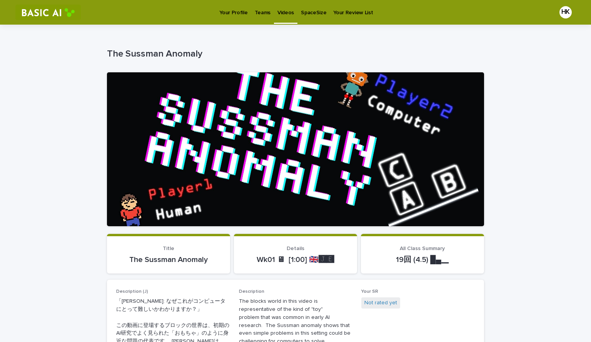
click at [282, 13] on p "Videos" at bounding box center [286, 8] width 17 height 16
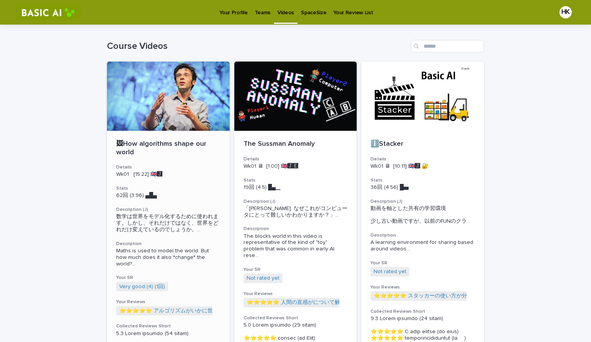
click at [158, 109] on div at bounding box center [168, 96] width 123 height 69
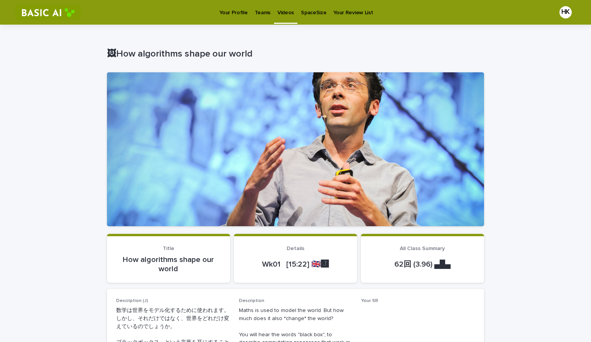
click at [281, 11] on p "Videos" at bounding box center [286, 8] width 17 height 16
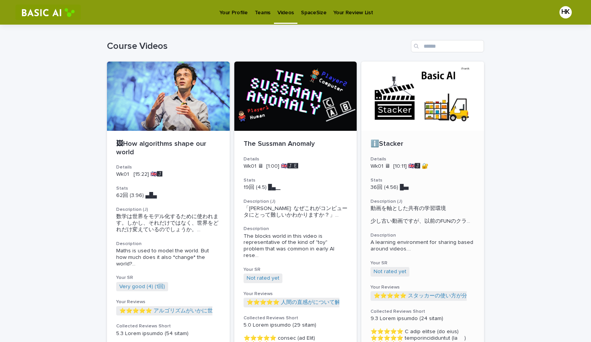
click at [410, 112] on div at bounding box center [422, 96] width 123 height 69
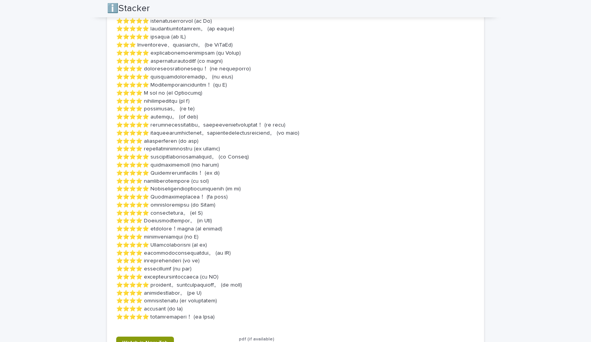
scroll to position [835, 0]
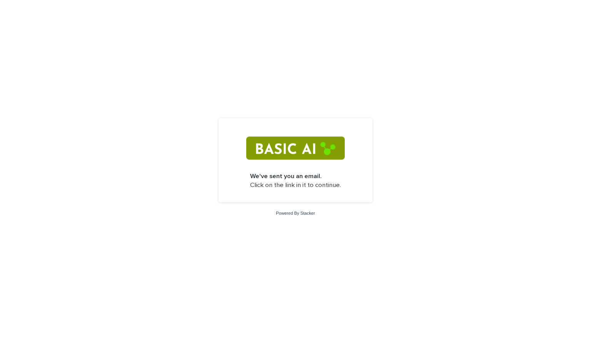
click at [292, 140] on img at bounding box center [295, 148] width 98 height 23
